Goal: Check status: Check status

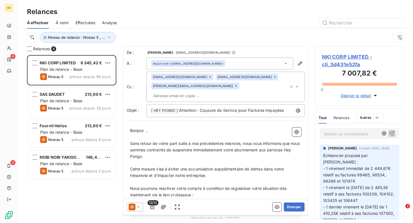
scroll to position [168, 89]
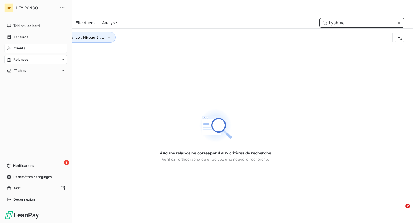
type input "Lyshma"
click at [17, 48] on span "Clients" at bounding box center [19, 48] width 11 height 5
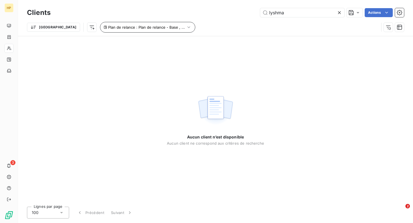
type input "lyshma"
click at [123, 26] on span "Plan de relance : Plan de relance - Base , ..." at bounding box center [146, 27] width 77 height 4
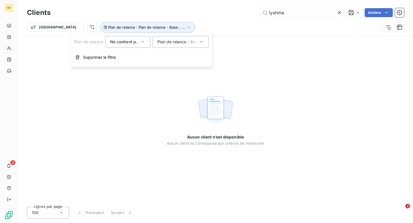
click at [190, 110] on div "Aucun client n’est disponible Aucun client ne correspond aux critères de recher…" at bounding box center [215, 119] width 97 height 53
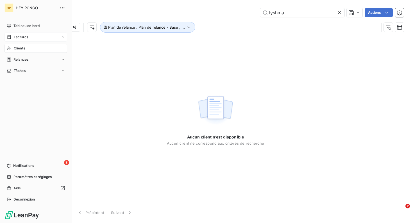
click at [20, 39] on span "Factures" at bounding box center [21, 37] width 14 height 5
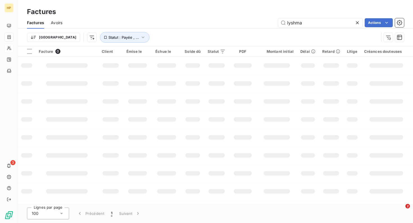
type input "lyshma"
click at [213, 25] on div "lyshma Actions" at bounding box center [236, 22] width 335 height 9
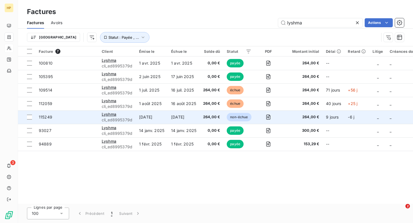
click at [207, 120] on td "264,00 €" at bounding box center [212, 116] width 24 height 13
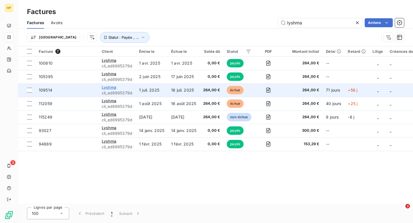
click at [108, 88] on span "Lyshma" at bounding box center [109, 87] width 15 height 5
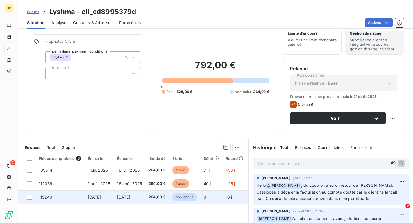
scroll to position [10, 0]
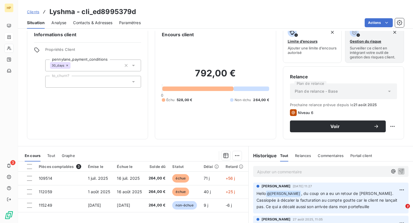
click at [247, 87] on div at bounding box center [250, 88] width 35 height 4
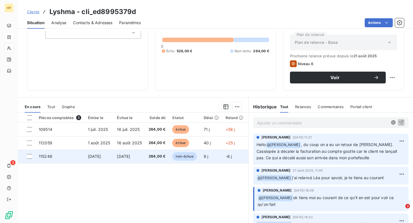
scroll to position [63, 0]
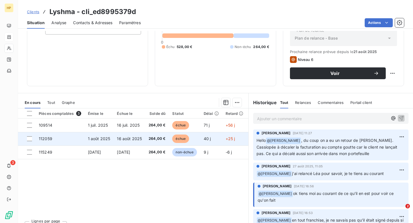
click at [126, 143] on td "16 août 2025" at bounding box center [129, 138] width 32 height 13
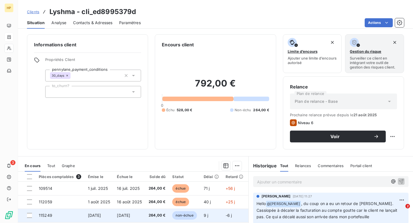
click at [163, 214] on span "264,00 €" at bounding box center [157, 216] width 17 height 6
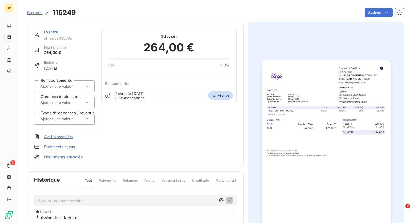
scroll to position [59, 0]
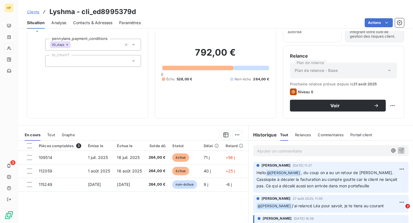
scroll to position [32, 0]
